Goal: Task Accomplishment & Management: Manage account settings

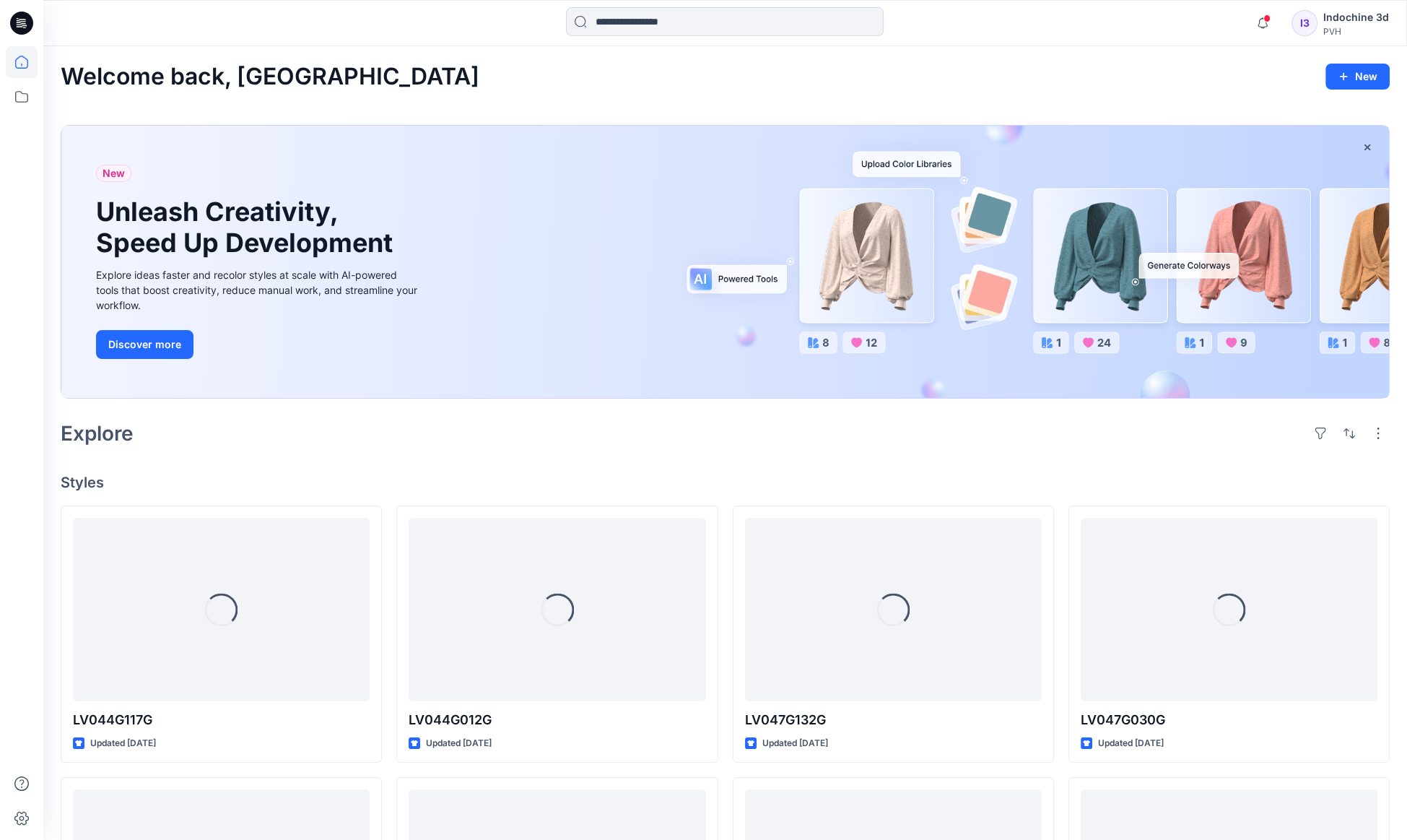
click at [1350, 18] on div "Indochine 3d" at bounding box center [1356, 17] width 65 height 18
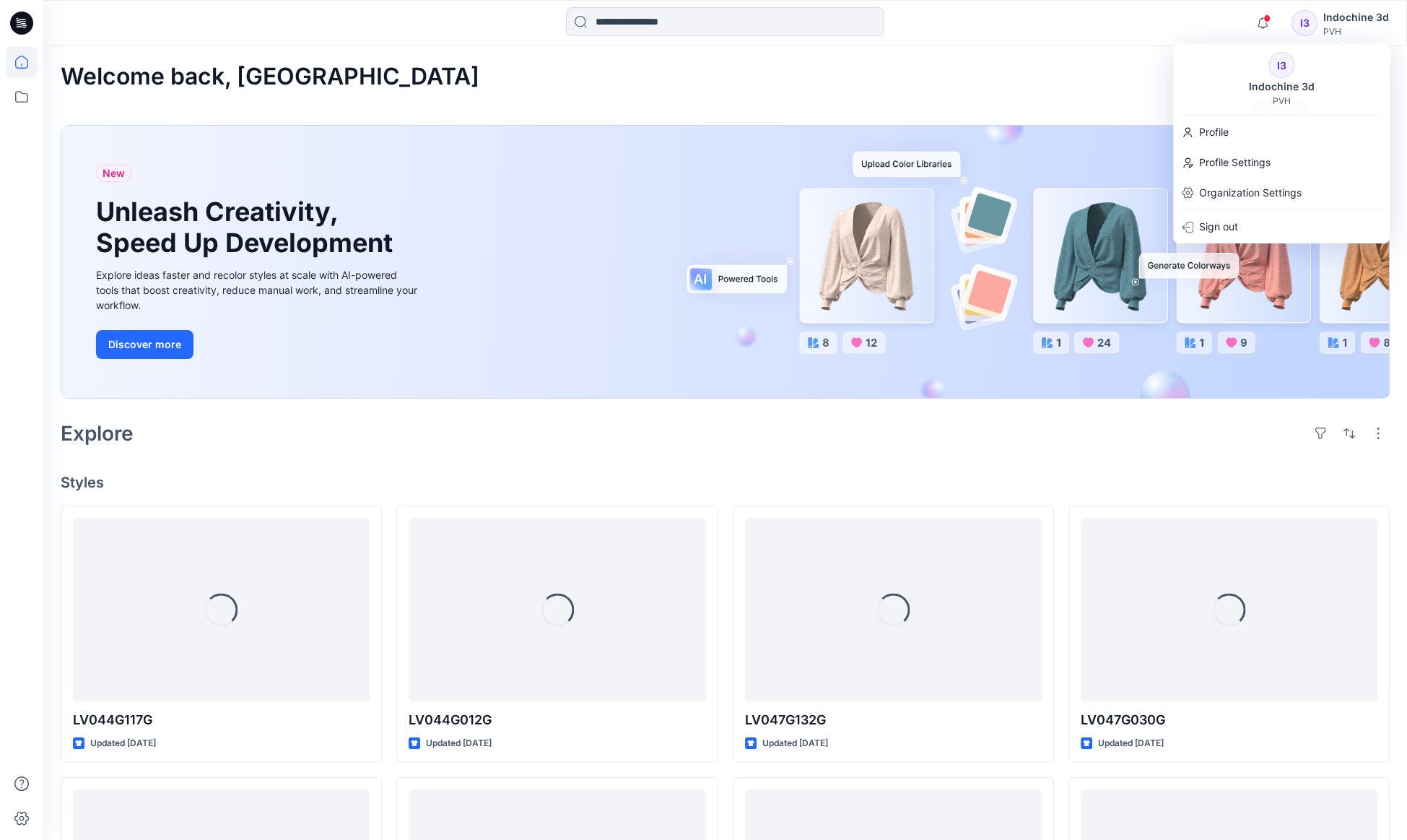
click at [1285, 90] on div "Indochine 3d" at bounding box center [1282, 86] width 83 height 18
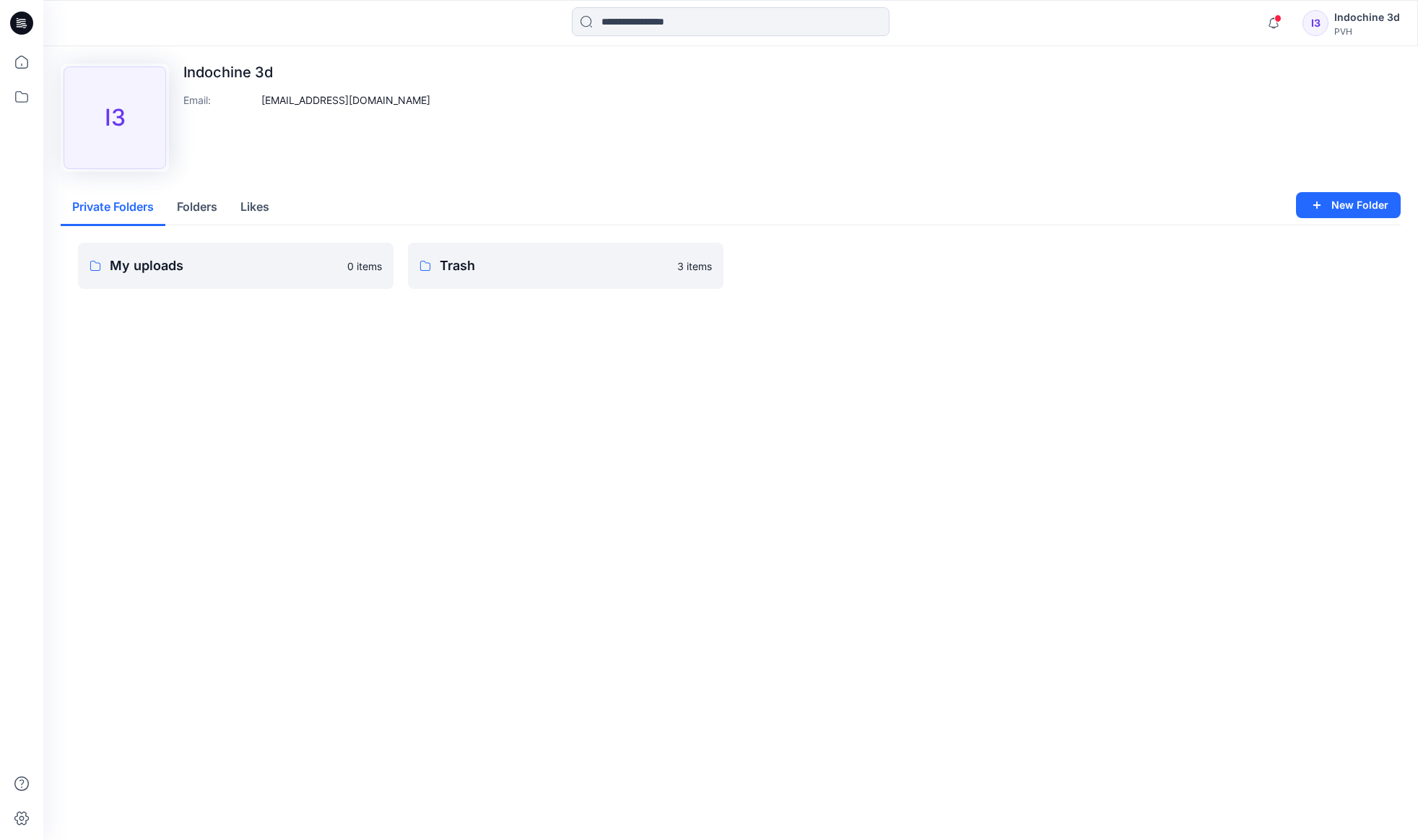
click at [1355, 21] on div "Indochine 3d" at bounding box center [1367, 17] width 65 height 18
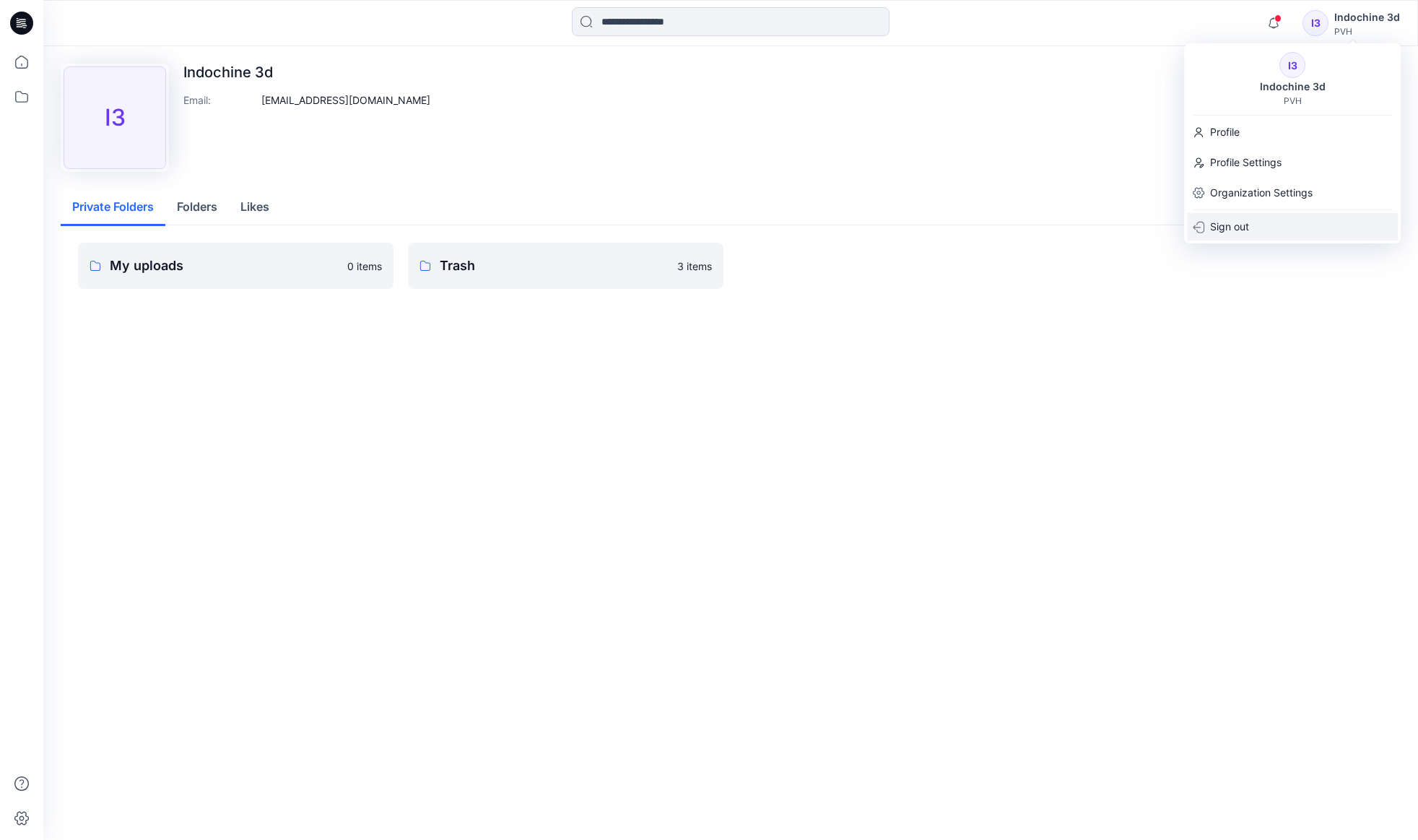
click at [1233, 226] on p "Sign out" at bounding box center [1230, 226] width 39 height 27
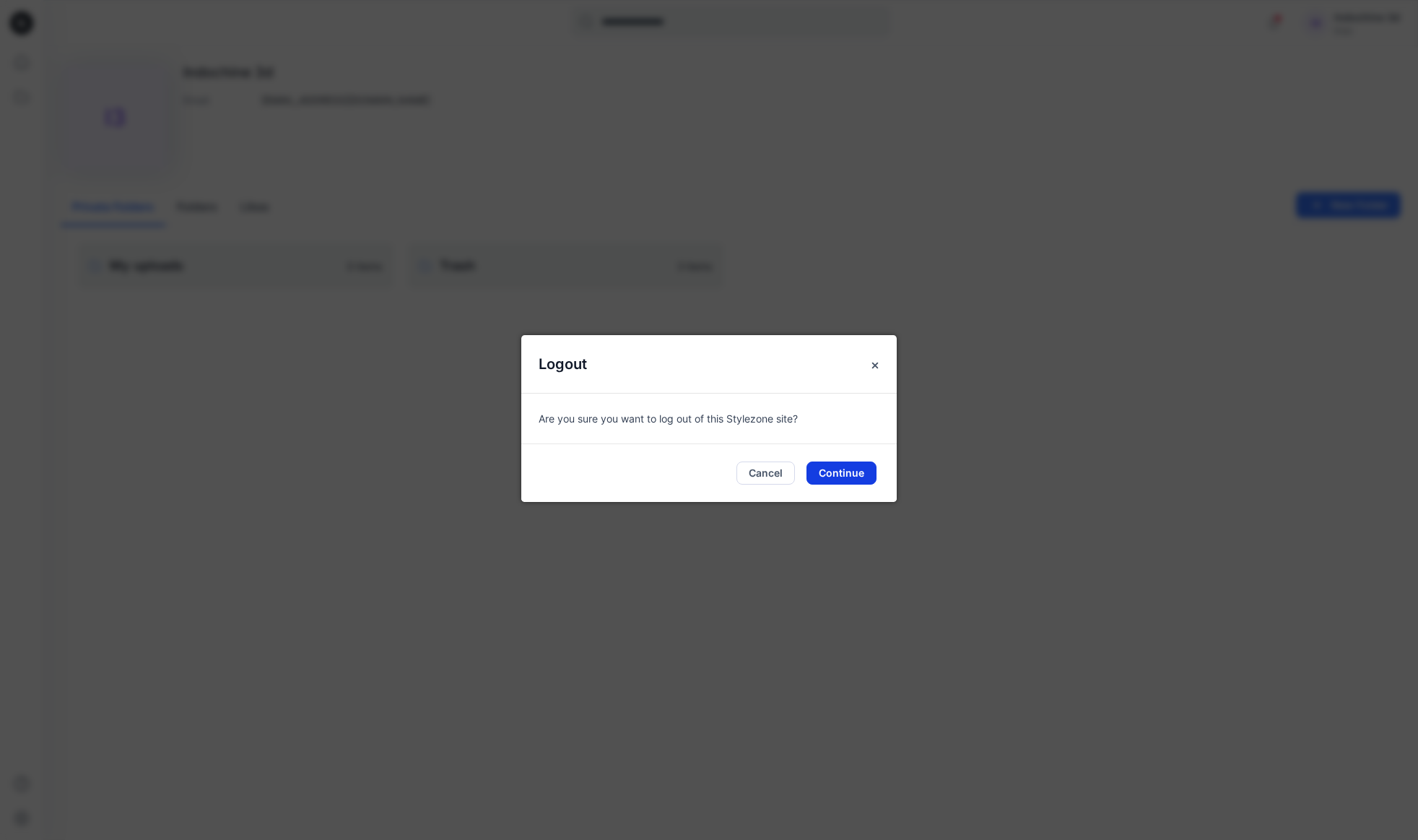
click at [852, 475] on button "Continue" at bounding box center [841, 472] width 70 height 23
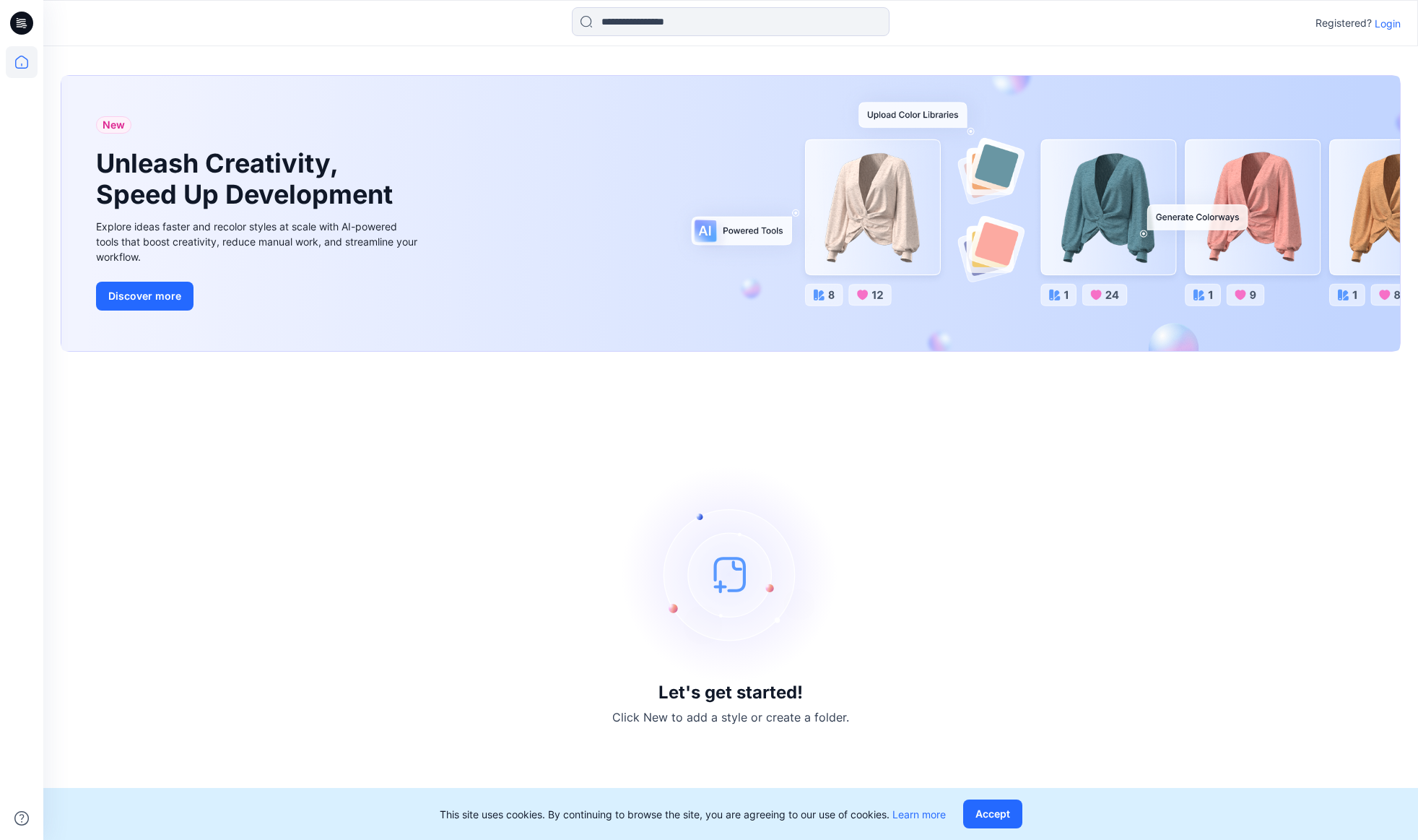
click at [1393, 23] on p "Login" at bounding box center [1388, 23] width 26 height 15
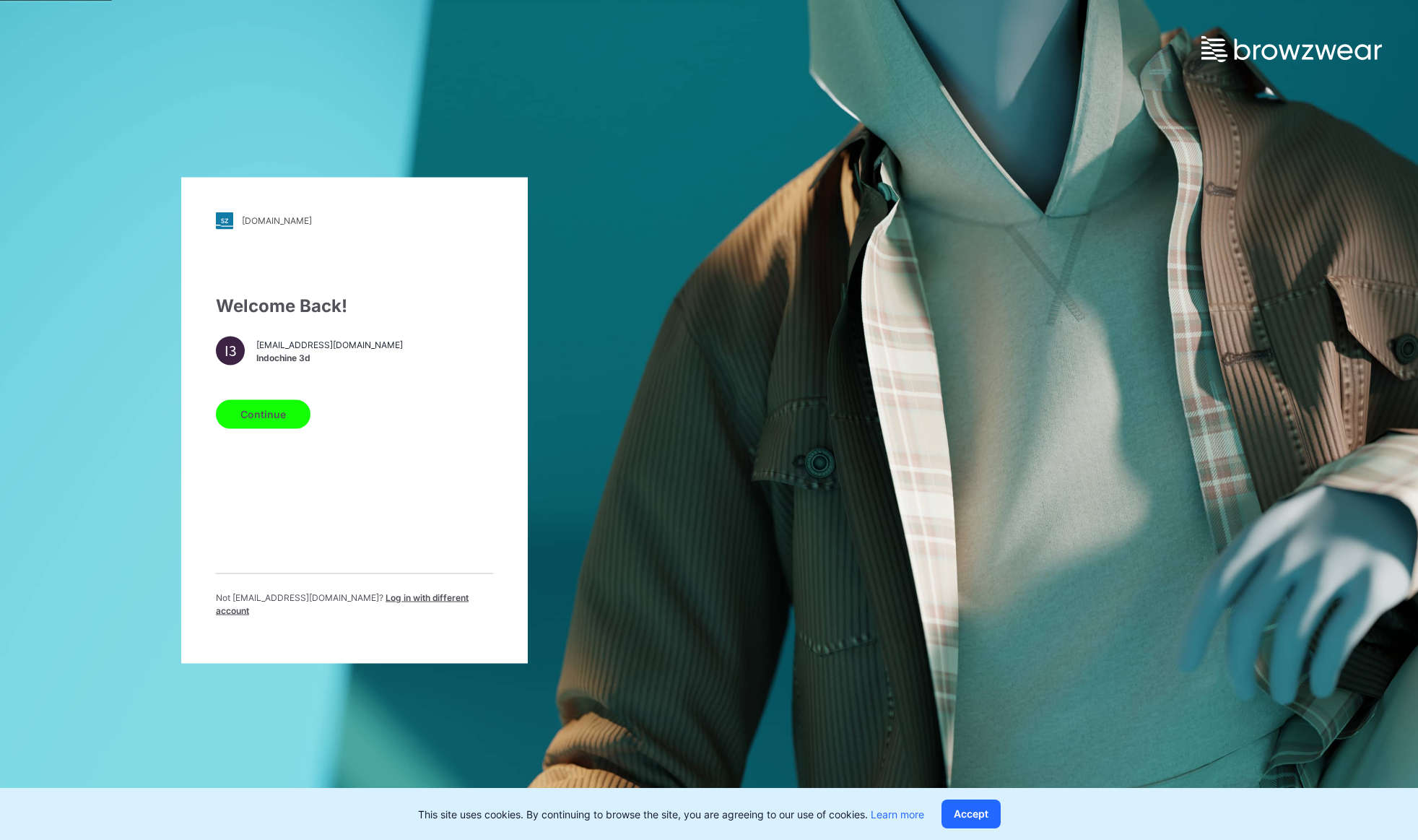
drag, startPoint x: 256, startPoint y: 343, endPoint x: 396, endPoint y: 350, distance: 140.2
click at [396, 350] on span "[EMAIL_ADDRESS][DOMAIN_NAME]" at bounding box center [329, 345] width 147 height 13
copy span "[EMAIL_ADDRESS][DOMAIN_NAME]"
click at [278, 414] on button "Continue" at bounding box center [263, 413] width 94 height 29
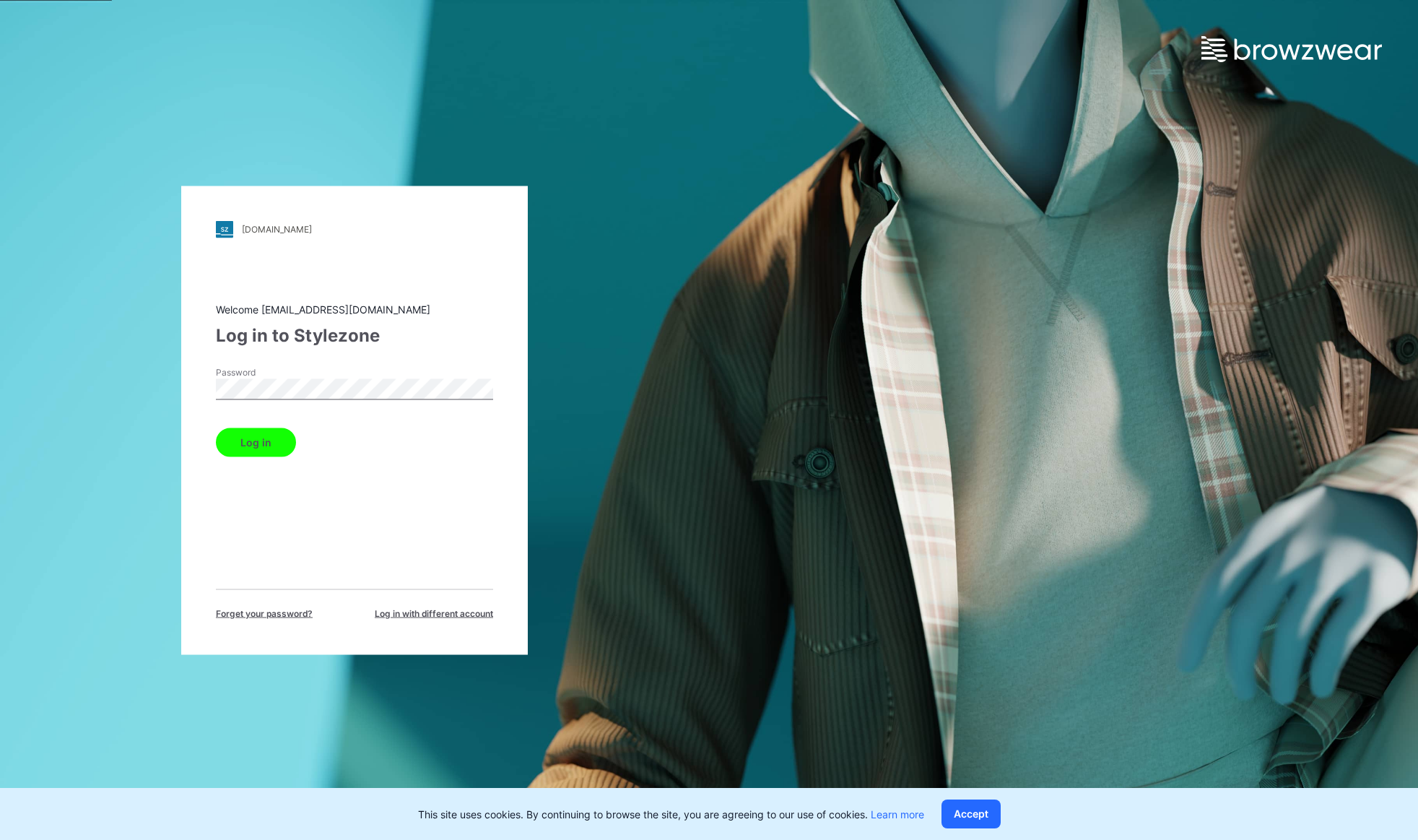
click at [258, 440] on button "Log in" at bounding box center [256, 442] width 80 height 29
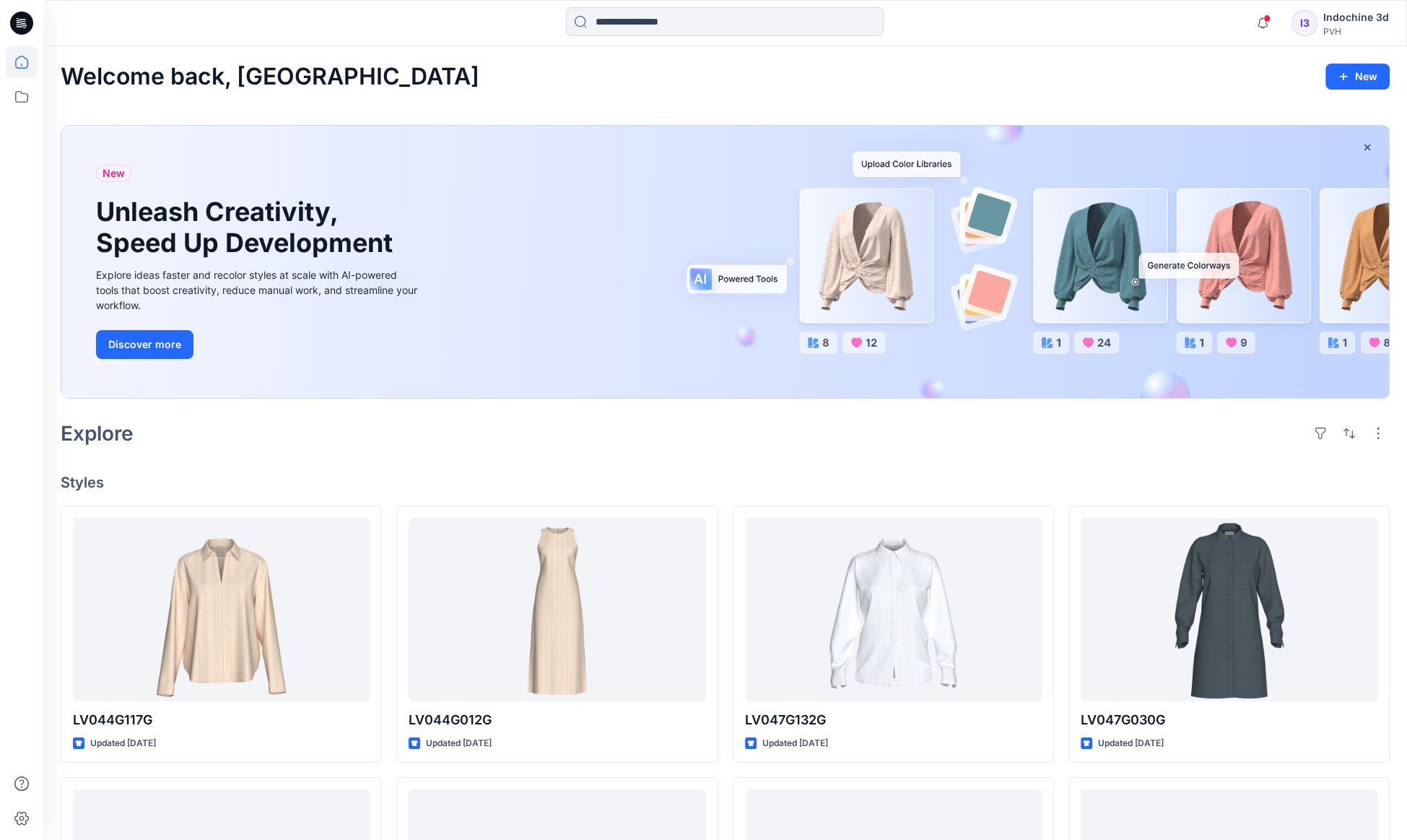
click at [1344, 14] on div "Indochine 3d" at bounding box center [1356, 17] width 65 height 18
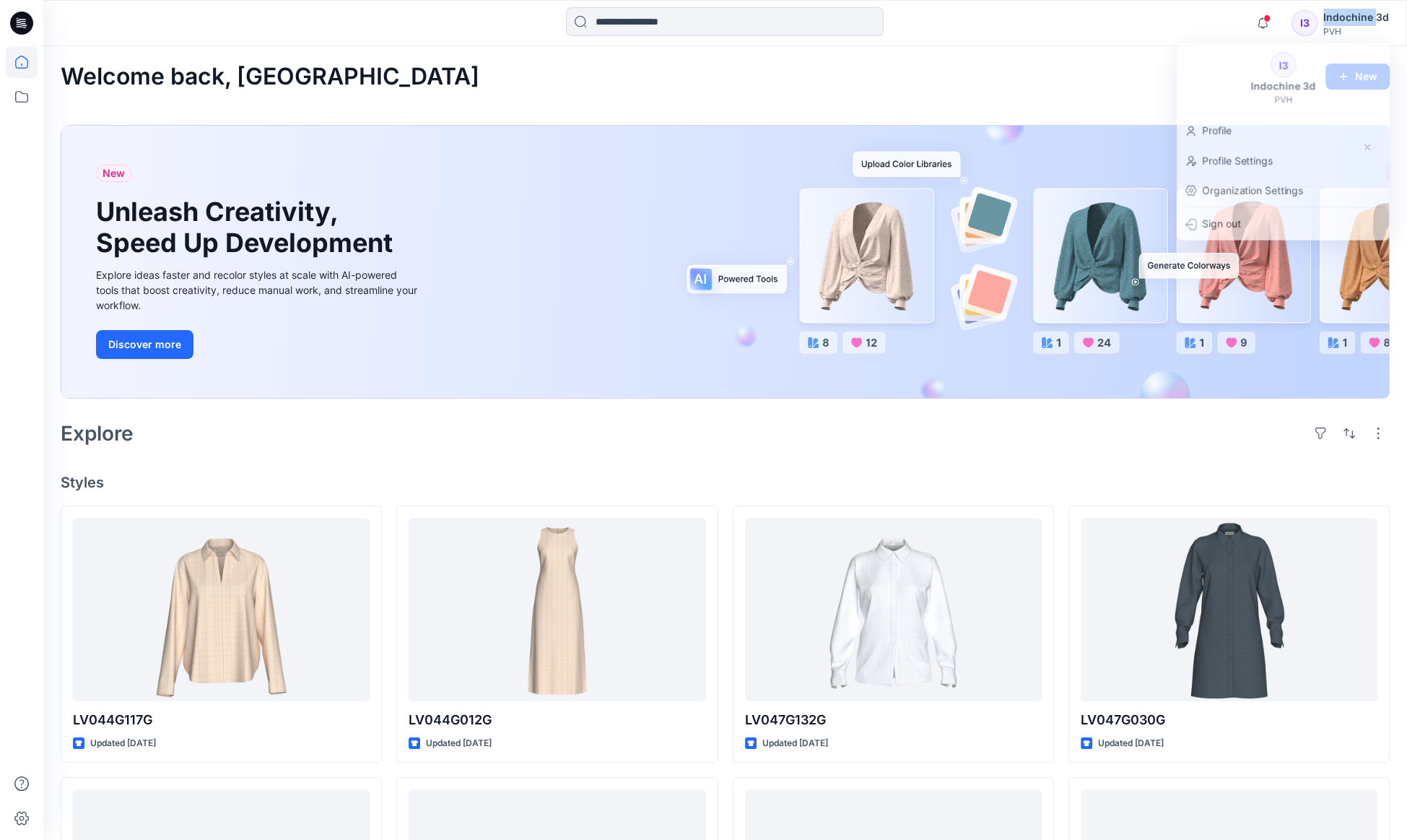
click at [1344, 14] on div "Indochine 3d" at bounding box center [1356, 17] width 65 height 18
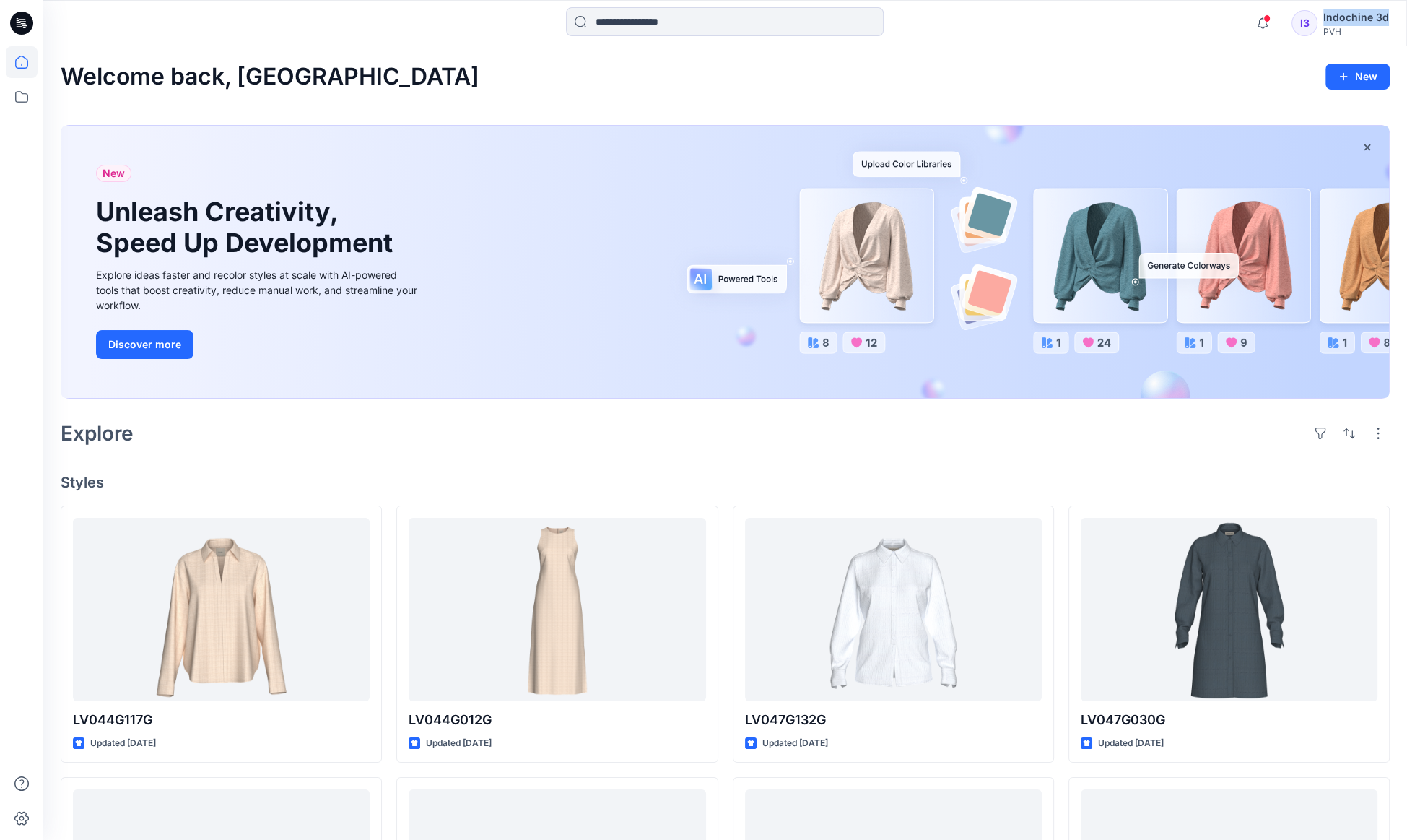
click at [1344, 14] on div "Indochine 3d" at bounding box center [1356, 17] width 65 height 18
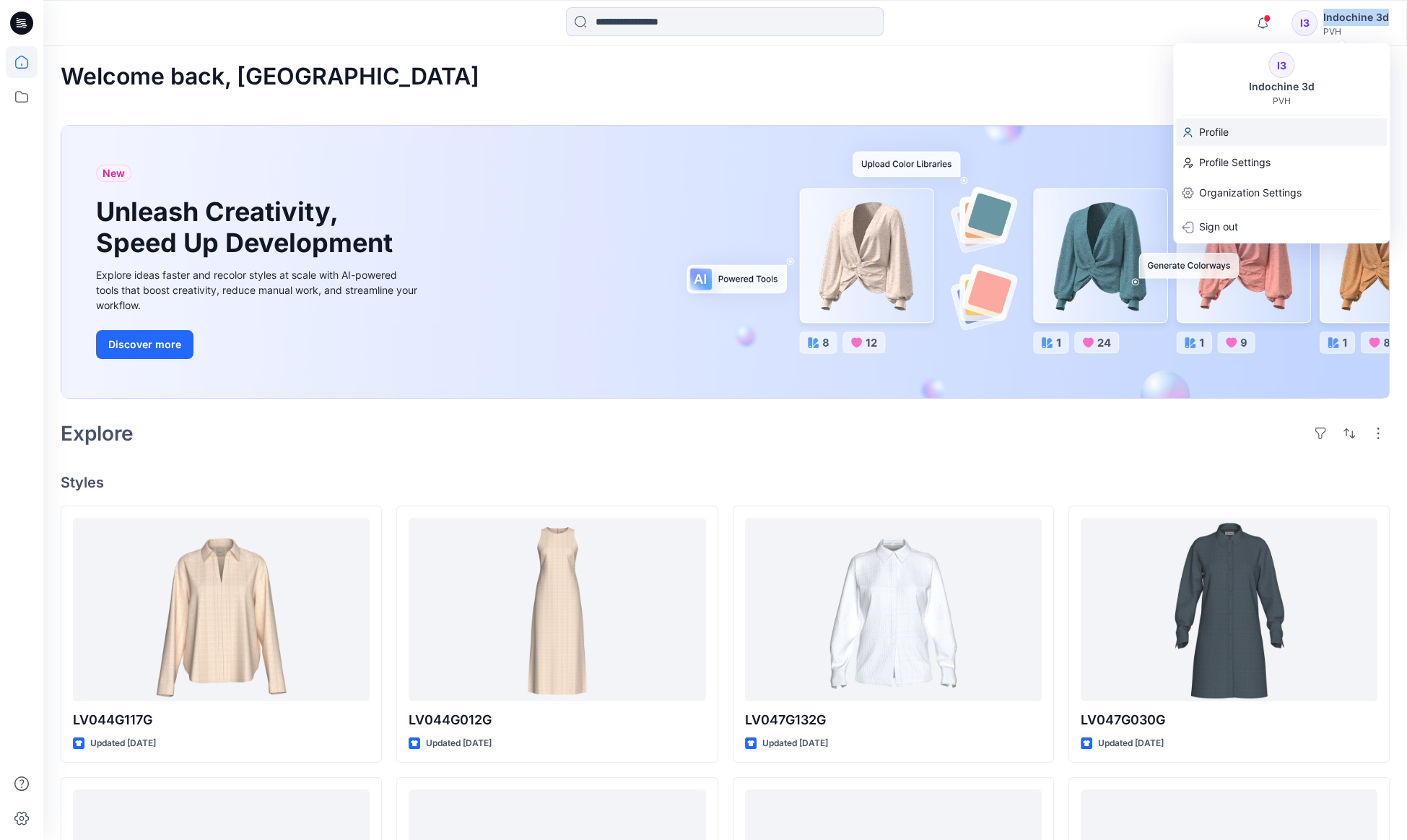
click at [1223, 125] on p "Profile" at bounding box center [1214, 132] width 30 height 27
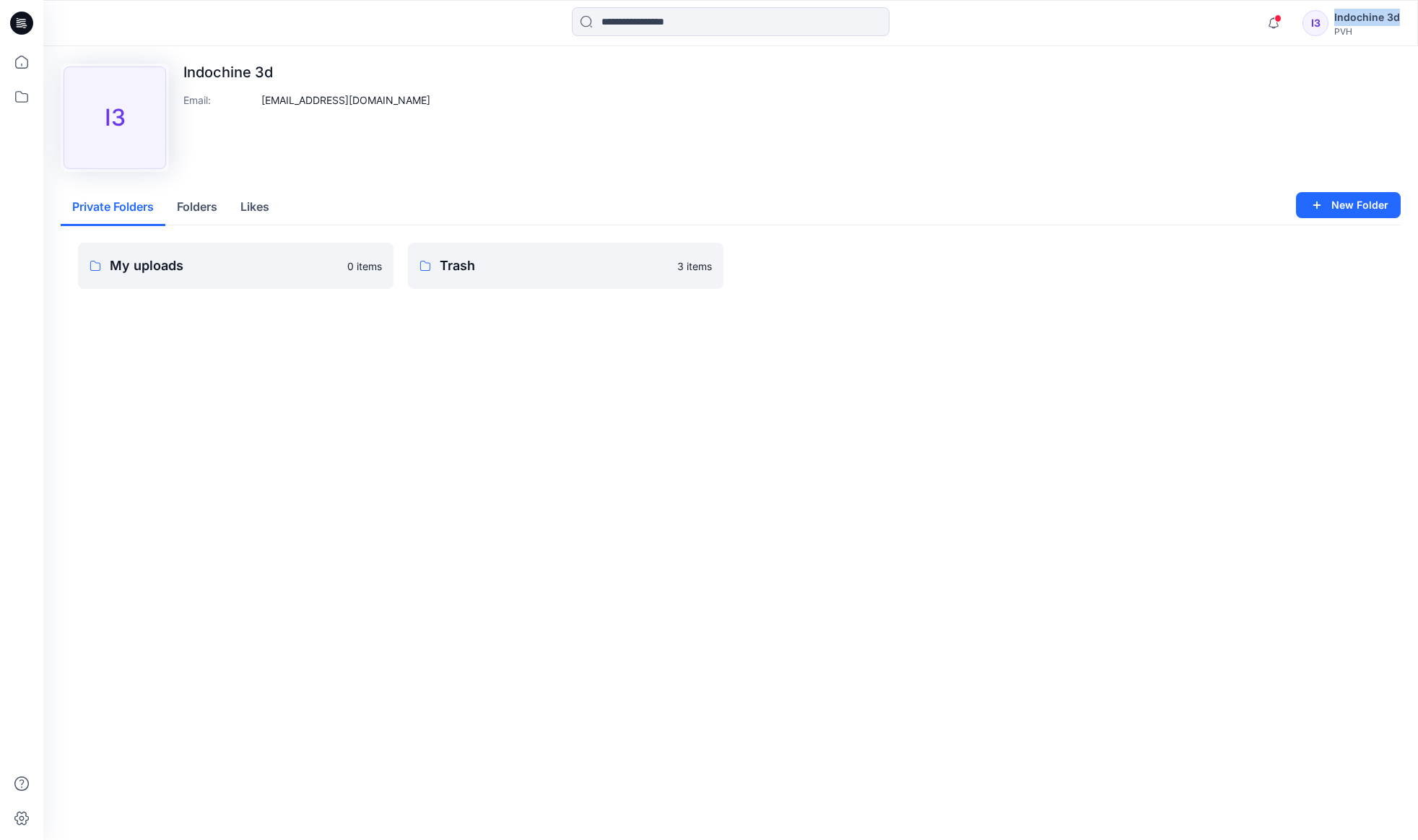
drag, startPoint x: 260, startPoint y: 102, endPoint x: 426, endPoint y: 108, distance: 166.1
click at [426, 108] on div "Upload Image I3 Indochine 3d Email : [EMAIL_ADDRESS][DOMAIN_NAME]" at bounding box center [731, 118] width 1340 height 109
copy p "[EMAIL_ADDRESS][DOMAIN_NAME]"
